Goal: Navigation & Orientation: Find specific page/section

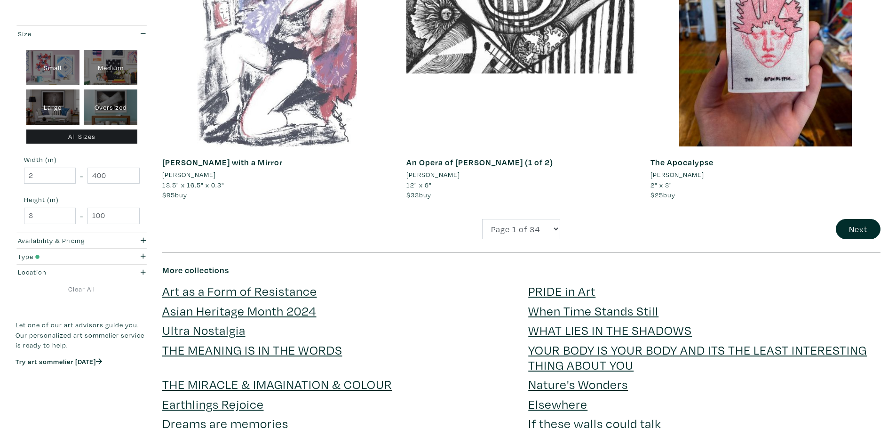
scroll to position [2447, 0]
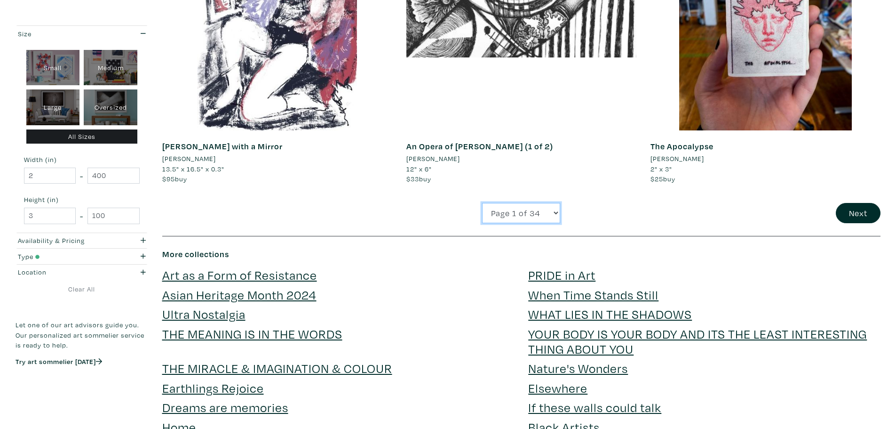
click at [523, 213] on select "Page 1 of 34 Page 2 of 34 Page 3 of 34 Page 4 of 34 Page 5 of 34 Page 6 of 34 P…" at bounding box center [521, 213] width 78 height 20
select select "12"
click at [482, 203] on select "Page 1 of 34 Page 2 of 34 Page 3 of 34 Page 4 of 34 Page 5 of 34 Page 6 of 34 P…" at bounding box center [521, 213] width 78 height 20
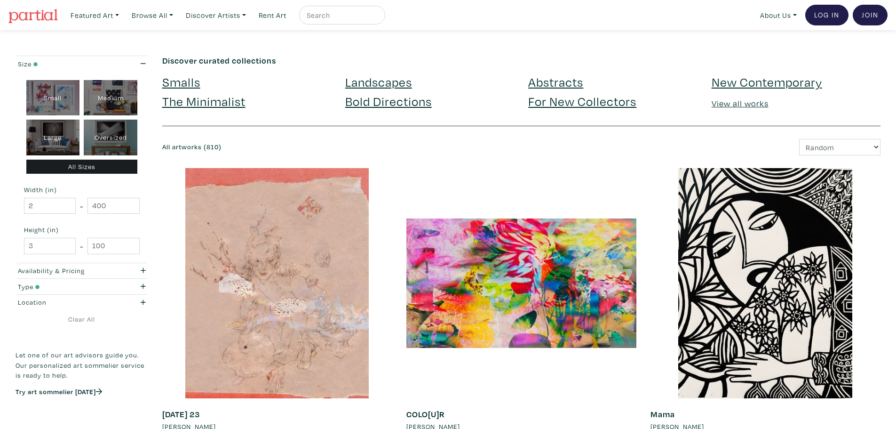
click at [42, 16] on img at bounding box center [32, 16] width 49 height 14
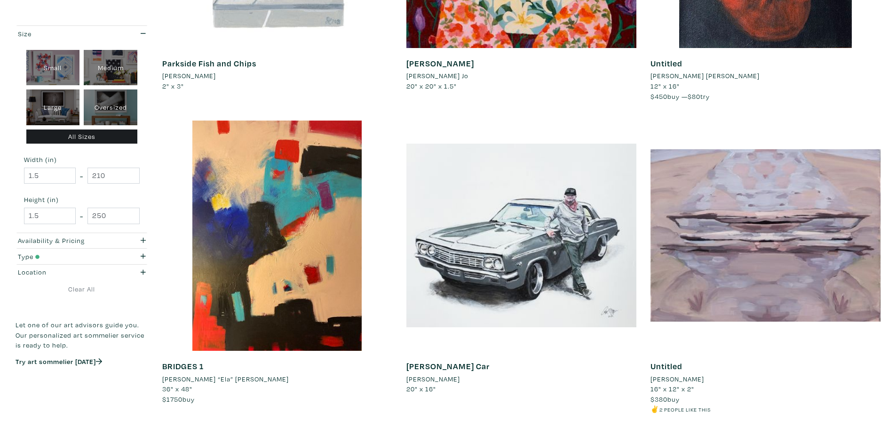
scroll to position [800, 0]
